Goal: Information Seeking & Learning: Learn about a topic

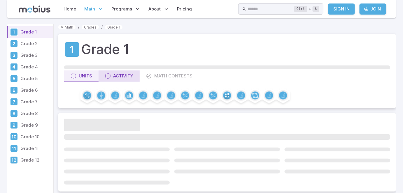
scroll to position [21, 0]
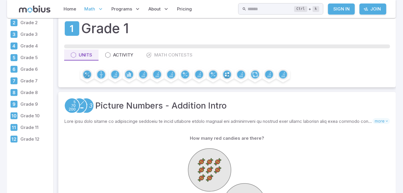
click at [24, 33] on p "Grade 3" at bounding box center [35, 34] width 31 height 6
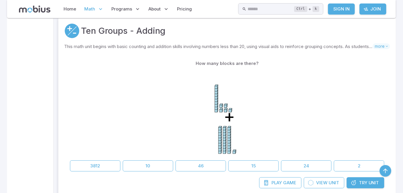
scroll to position [1430, 0]
click at [198, 160] on button "46" at bounding box center [200, 165] width 50 height 11
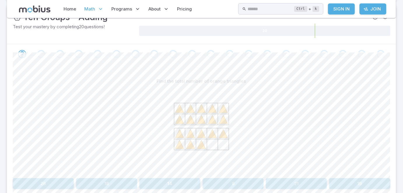
scroll to position [106, 0]
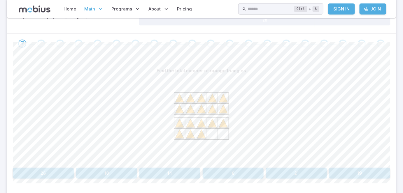
click at [179, 98] on icon at bounding box center [179, 98] width 9 height 9
click at [104, 169] on button "18" at bounding box center [106, 173] width 61 height 11
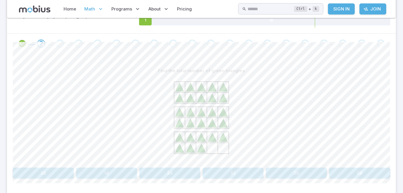
click at [356, 172] on button "28" at bounding box center [359, 173] width 61 height 11
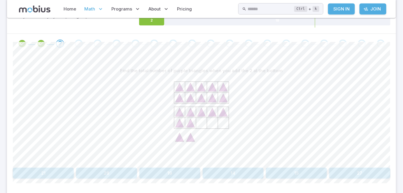
click at [209, 120] on icon at bounding box center [201, 119] width 87 height 87
drag, startPoint x: 193, startPoint y: 137, endPoint x: 208, endPoint y: 126, distance: 19.3
click at [208, 126] on icon at bounding box center [201, 119] width 87 height 87
drag, startPoint x: 190, startPoint y: 142, endPoint x: 197, endPoint y: 125, distance: 18.1
click at [197, 125] on icon at bounding box center [201, 119] width 87 height 87
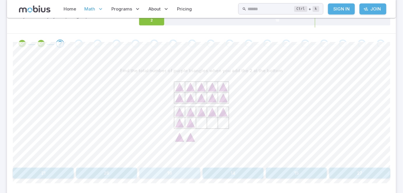
click at [180, 176] on button "19" at bounding box center [169, 173] width 61 height 11
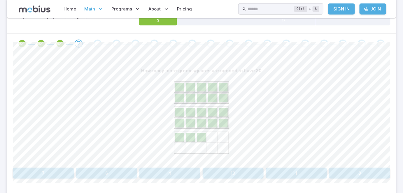
click at [53, 175] on button "7" at bounding box center [43, 173] width 61 height 11
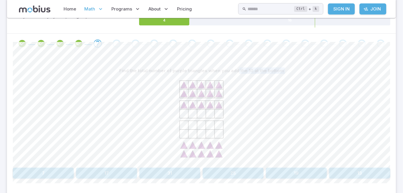
drag, startPoint x: 92, startPoint y: 112, endPoint x: 238, endPoint y: 59, distance: 155.4
click at [238, 59] on div "Find the total number of purple triangles when you add the 10 at the bottom 7 1…" at bounding box center [201, 125] width 377 height 142
click at [260, 68] on p "Find the total number of purple triangles when you add the 10 at the bottom" at bounding box center [201, 71] width 164 height 6
drag, startPoint x: 281, startPoint y: 69, endPoint x: 154, endPoint y: 76, distance: 127.4
click at [154, 76] on div "Find the total number of purple triangles when you add the 10 at the bottom" at bounding box center [201, 115] width 377 height 100
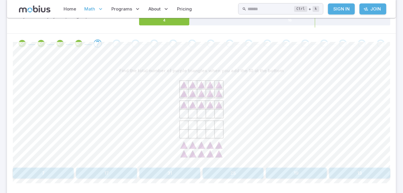
click at [279, 69] on p "Find the total number of purple triangles when you add the 10 at the bottom" at bounding box center [201, 71] width 164 height 6
drag, startPoint x: 280, startPoint y: 69, endPoint x: 273, endPoint y: 70, distance: 6.5
click at [273, 70] on p "Find the total number of purple triangles when you add the 10 at the bottom" at bounding box center [201, 71] width 164 height 6
click at [278, 69] on p "Find the total number of purple triangles when you add the 10 at the bottom" at bounding box center [201, 71] width 164 height 6
drag, startPoint x: 280, startPoint y: 68, endPoint x: 137, endPoint y: 77, distance: 142.4
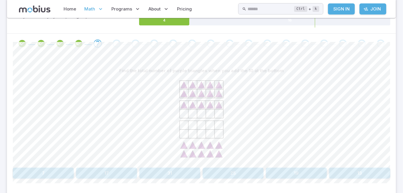
click at [137, 77] on div "Find the total number of purple triangles when you add the 10 at the bottom" at bounding box center [201, 115] width 377 height 100
click at [227, 170] on button "25" at bounding box center [232, 173] width 61 height 11
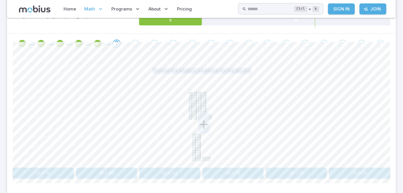
click at [202, 126] on text "+" at bounding box center [203, 123] width 11 height 21
drag, startPoint x: 151, startPoint y: 66, endPoint x: 261, endPoint y: 65, distance: 109.5
click at [261, 65] on div "Choose the addition sentence for the blocks" at bounding box center [201, 70] width 377 height 11
drag, startPoint x: 195, startPoint y: 126, endPoint x: 205, endPoint y: 127, distance: 10.3
click at [205, 127] on icon "+" at bounding box center [201, 119] width 87 height 87
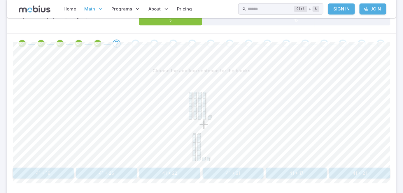
drag, startPoint x: 195, startPoint y: 107, endPoint x: 201, endPoint y: 107, distance: 6.4
click at [201, 107] on icon "+" at bounding box center [201, 119] width 87 height 87
drag, startPoint x: 171, startPoint y: 110, endPoint x: 203, endPoint y: 104, distance: 32.3
click at [205, 102] on icon "+" at bounding box center [201, 119] width 87 height 87
click at [198, 103] on icon "+" at bounding box center [201, 119] width 87 height 87
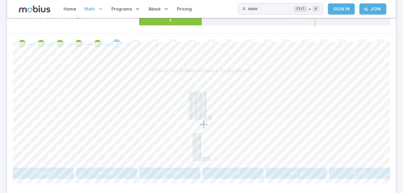
click at [203, 123] on text "+" at bounding box center [203, 123] width 11 height 21
drag, startPoint x: 199, startPoint y: 123, endPoint x: 209, endPoint y: 122, distance: 9.7
click at [209, 122] on text "+" at bounding box center [203, 123] width 11 height 21
drag, startPoint x: 155, startPoint y: 70, endPoint x: 273, endPoint y: 76, distance: 117.6
click at [273, 76] on div "Choose the addition sentence for the blocks +" at bounding box center [201, 115] width 377 height 100
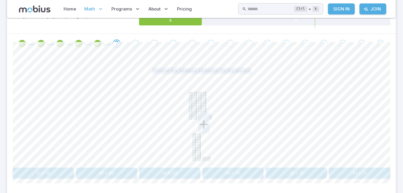
click at [204, 119] on text "+" at bounding box center [203, 123] width 11 height 21
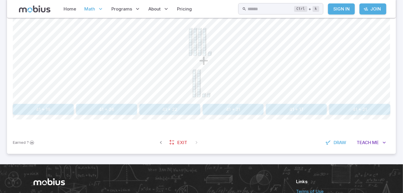
scroll to position [158, 0]
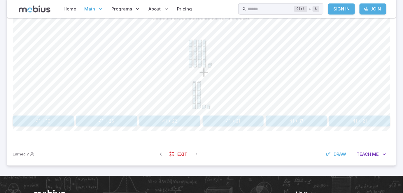
click at [182, 121] on button "41 + 22" at bounding box center [169, 121] width 61 height 11
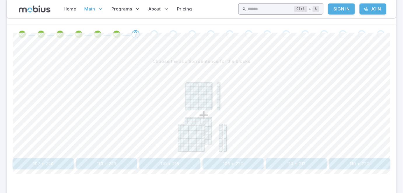
scroll to position [116, 0]
click at [359, 161] on button "110 + 220" at bounding box center [359, 163] width 61 height 11
click at [297, 161] on button "110 + 120" at bounding box center [296, 163] width 61 height 11
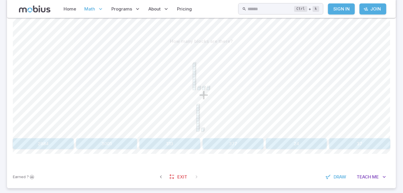
scroll to position [137, 0]
click at [308, 144] on button "24" at bounding box center [296, 142] width 61 height 11
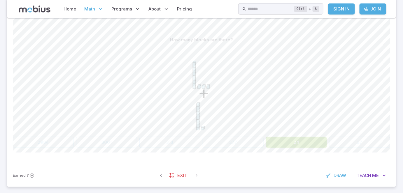
click at [301, 88] on div "+" at bounding box center [201, 89] width 377 height 89
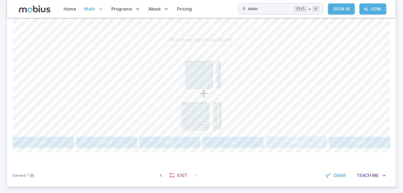
click at [298, 143] on button "230" at bounding box center [296, 142] width 61 height 11
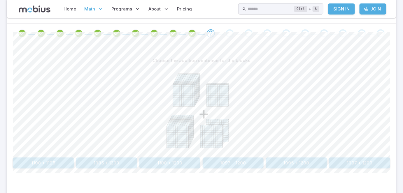
scroll to position [116, 0]
click at [167, 161] on button "1100 + 1200" at bounding box center [169, 163] width 61 height 11
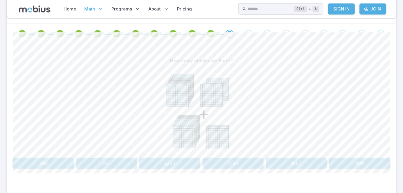
click at [179, 162] on button "2300" at bounding box center [169, 163] width 61 height 11
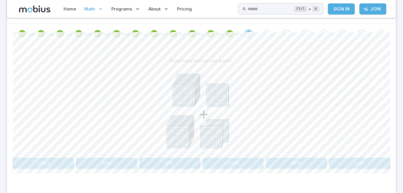
click at [358, 158] on button "2300" at bounding box center [359, 163] width 61 height 11
click at [111, 170] on div "Choose the addition sentence for the blocks + 1200 + 1199 1200 + 1200 1196 + 12…" at bounding box center [201, 115] width 377 height 142
click at [113, 165] on button "1200 + 1200" at bounding box center [106, 163] width 61 height 11
click at [175, 163] on button "2300" at bounding box center [169, 163] width 61 height 11
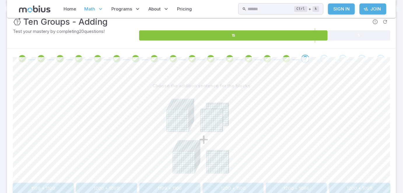
scroll to position [84, 0]
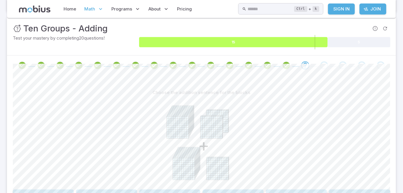
click at [308, 43] on icon at bounding box center [233, 42] width 188 height 10
click at [305, 43] on icon at bounding box center [233, 42] width 188 height 10
click at [314, 43] on icon at bounding box center [233, 42] width 188 height 10
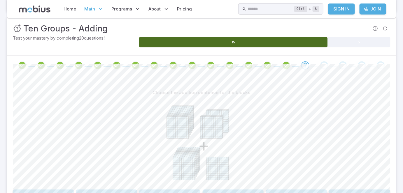
click at [298, 44] on icon at bounding box center [233, 42] width 188 height 10
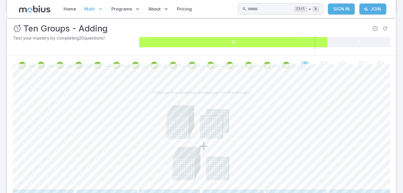
click at [298, 44] on icon at bounding box center [233, 42] width 188 height 10
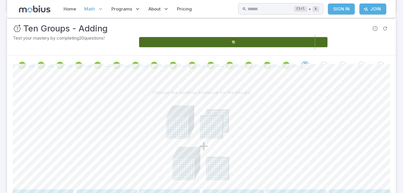
click at [360, 40] on icon at bounding box center [358, 42] width 63 height 10
click at [299, 40] on icon at bounding box center [233, 42] width 188 height 10
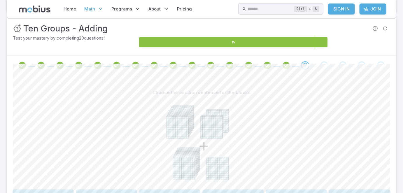
click at [357, 42] on icon at bounding box center [358, 42] width 63 height 10
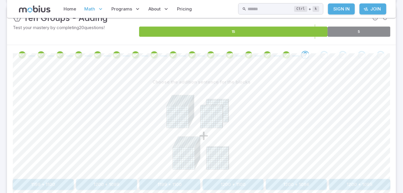
drag, startPoint x: 178, startPoint y: 108, endPoint x: 210, endPoint y: 110, distance: 32.7
click at [210, 110] on icon "+" at bounding box center [201, 131] width 87 height 87
click at [241, 184] on button "1200 + 1100" at bounding box center [232, 184] width 61 height 11
click at [369, 30] on icon at bounding box center [365, 32] width 50 height 10
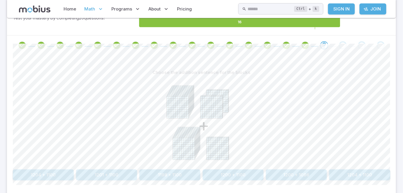
scroll to position [105, 0]
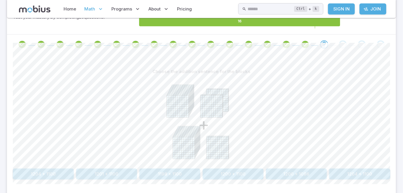
click at [364, 23] on icon at bounding box center [365, 21] width 50 height 10
click at [242, 174] on button "1200 + 1100" at bounding box center [232, 174] width 61 height 11
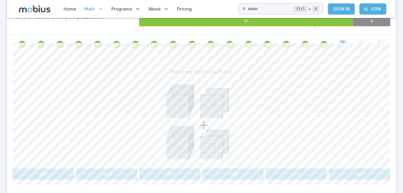
click at [121, 172] on button "2400" at bounding box center [106, 174] width 61 height 11
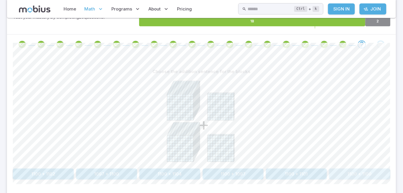
click at [379, 177] on button "1100 + 1100" at bounding box center [359, 174] width 61 height 11
click at [301, 177] on button "2200" at bounding box center [296, 174] width 61 height 11
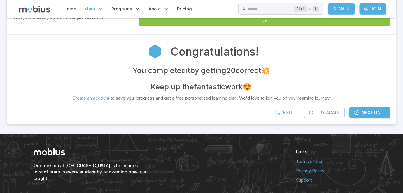
click at [348, 26] on foreignobject at bounding box center [264, 21] width 251 height 15
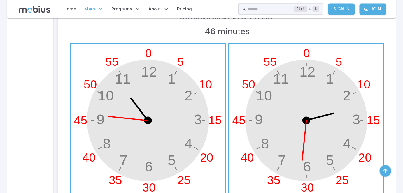
scroll to position [2648, 0]
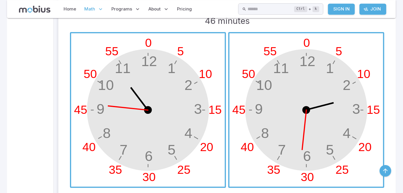
click at [190, 114] on span "button" at bounding box center [147, 109] width 153 height 153
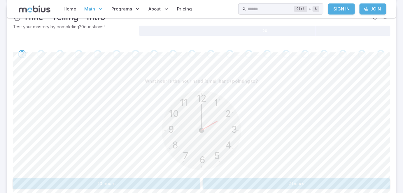
scroll to position [106, 0]
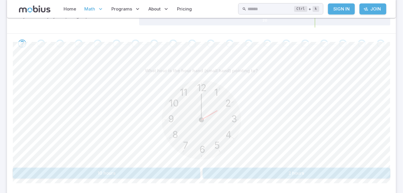
click at [260, 173] on button "2 hours" at bounding box center [295, 173] width 187 height 11
click at [172, 174] on button "5 hours" at bounding box center [106, 173] width 187 height 11
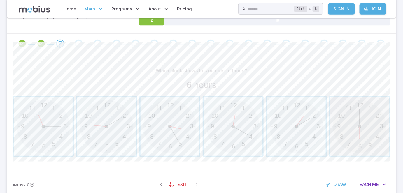
click at [357, 139] on span "button" at bounding box center [359, 126] width 59 height 59
click at [106, 132] on span "button" at bounding box center [106, 126] width 59 height 59
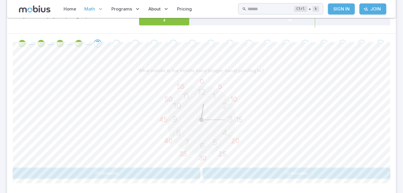
click at [268, 171] on button "15 minutes" at bounding box center [295, 173] width 187 height 11
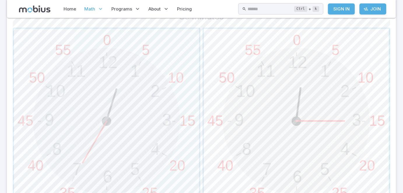
scroll to position [190, 0]
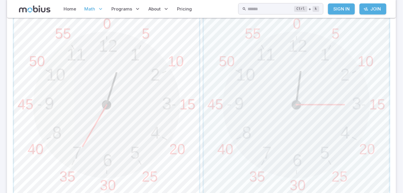
click at [106, 134] on span "button" at bounding box center [106, 105] width 185 height 185
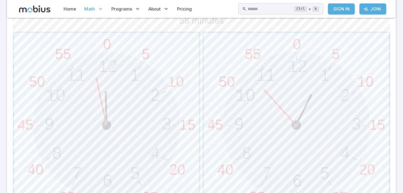
scroll to position [180, 0]
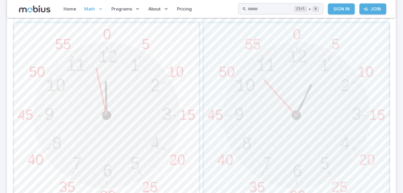
click at [148, 114] on span "button" at bounding box center [106, 115] width 185 height 185
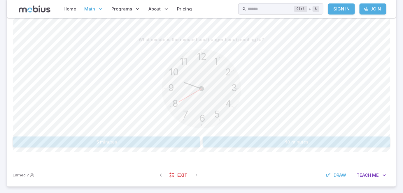
scroll to position [137, 0]
click at [270, 137] on button "40 minutes" at bounding box center [295, 141] width 187 height 11
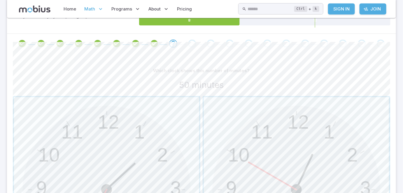
scroll to position [95, 0]
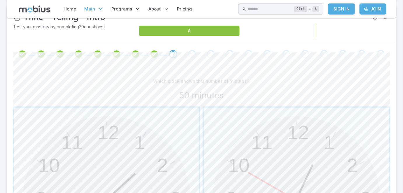
click at [322, 30] on icon at bounding box center [314, 31] width 151 height 10
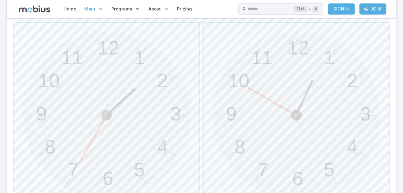
scroll to position [201, 0]
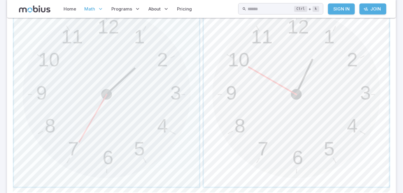
click at [297, 99] on span "button" at bounding box center [296, 94] width 185 height 185
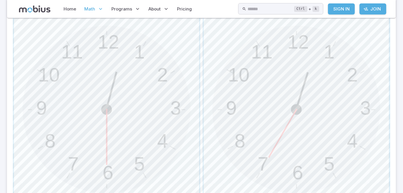
scroll to position [190, 0]
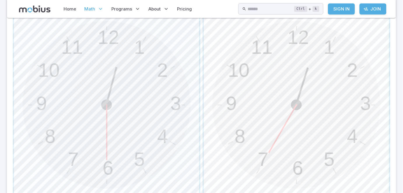
click at [313, 118] on span "button" at bounding box center [296, 105] width 185 height 185
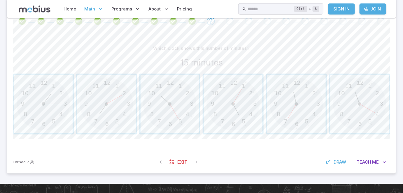
scroll to position [106, 0]
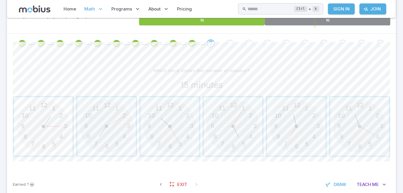
click at [59, 134] on span "button" at bounding box center [43, 126] width 59 height 59
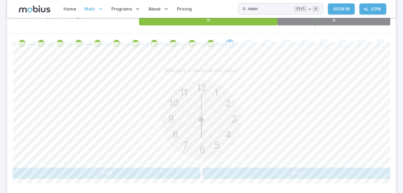
click at [183, 170] on button "6:00" at bounding box center [106, 173] width 187 height 11
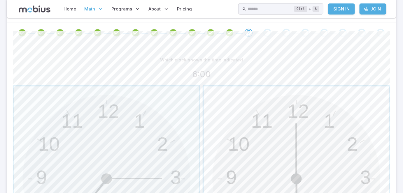
scroll to position [159, 0]
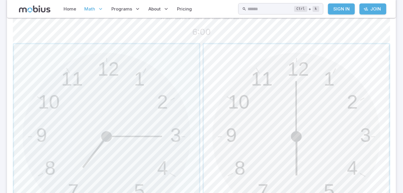
click at [290, 114] on span "button" at bounding box center [296, 136] width 185 height 185
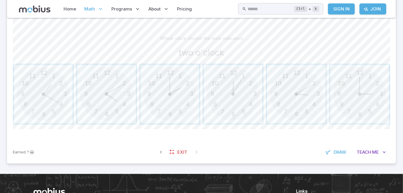
scroll to position [137, 0]
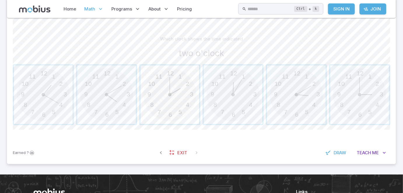
click at [164, 118] on span "button" at bounding box center [169, 95] width 59 height 59
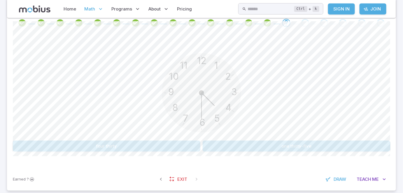
scroll to position [127, 0]
click at [183, 145] on button "four thirty" at bounding box center [106, 145] width 187 height 11
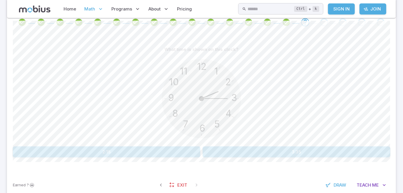
click at [170, 145] on div "What time is shown on this clock? 12 6 3 9 1 2 11 10 5 4 7 8 2:15 3:35" at bounding box center [201, 101] width 377 height 114
click at [170, 150] on button "2:15" at bounding box center [106, 152] width 187 height 11
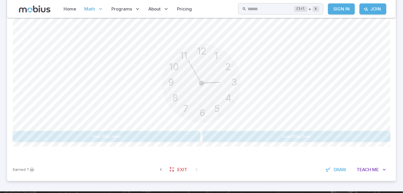
scroll to position [148, 0]
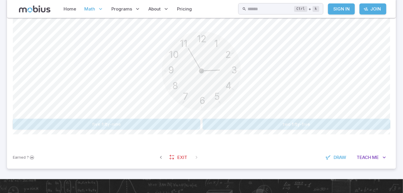
click at [258, 123] on button "two fifty-five" at bounding box center [295, 124] width 187 height 11
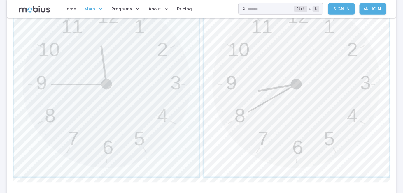
scroll to position [212, 0]
click at [152, 114] on span "button" at bounding box center [106, 83] width 185 height 185
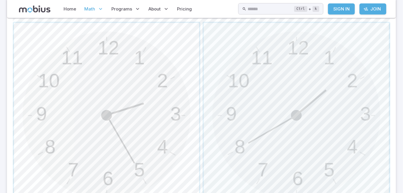
scroll to position [190, 0]
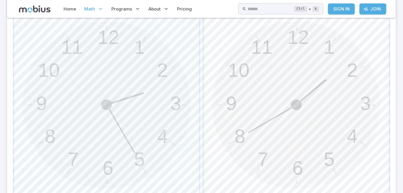
click at [300, 99] on span "button" at bounding box center [296, 105] width 185 height 185
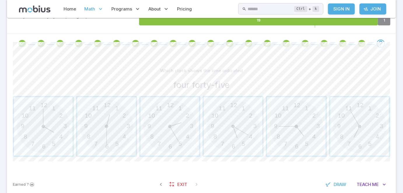
scroll to position [117, 0]
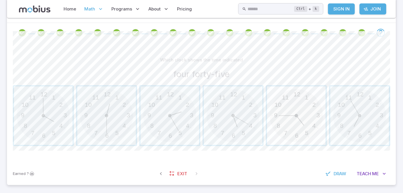
click at [301, 133] on span "button" at bounding box center [296, 116] width 59 height 59
